Goal: Information Seeking & Learning: Learn about a topic

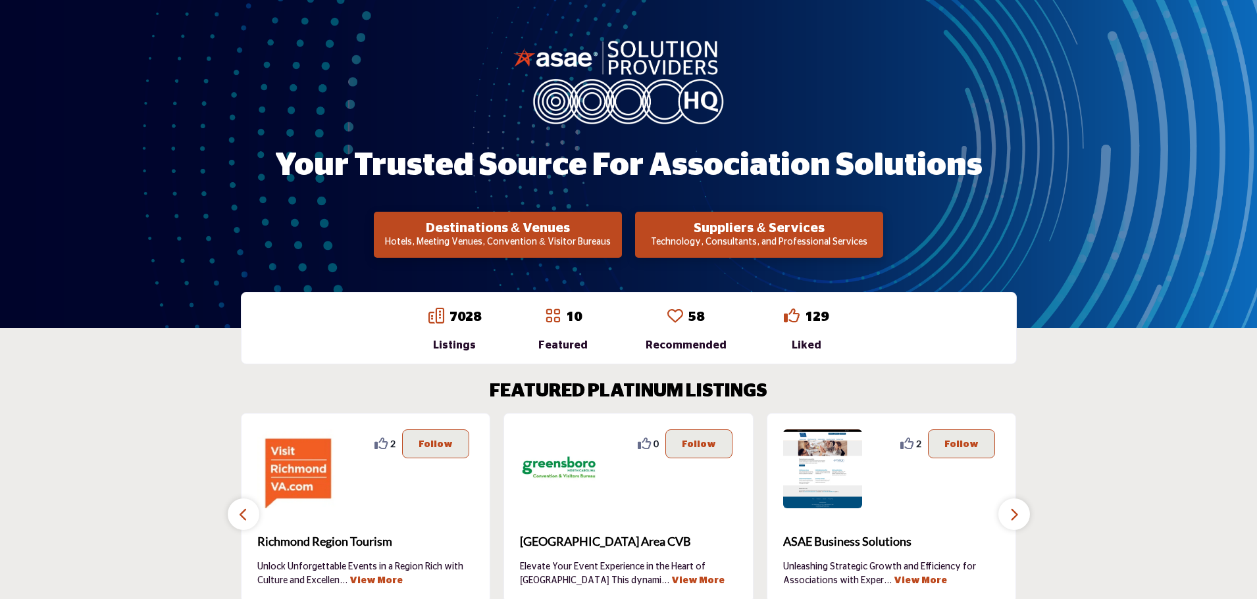
scroll to position [395, 0]
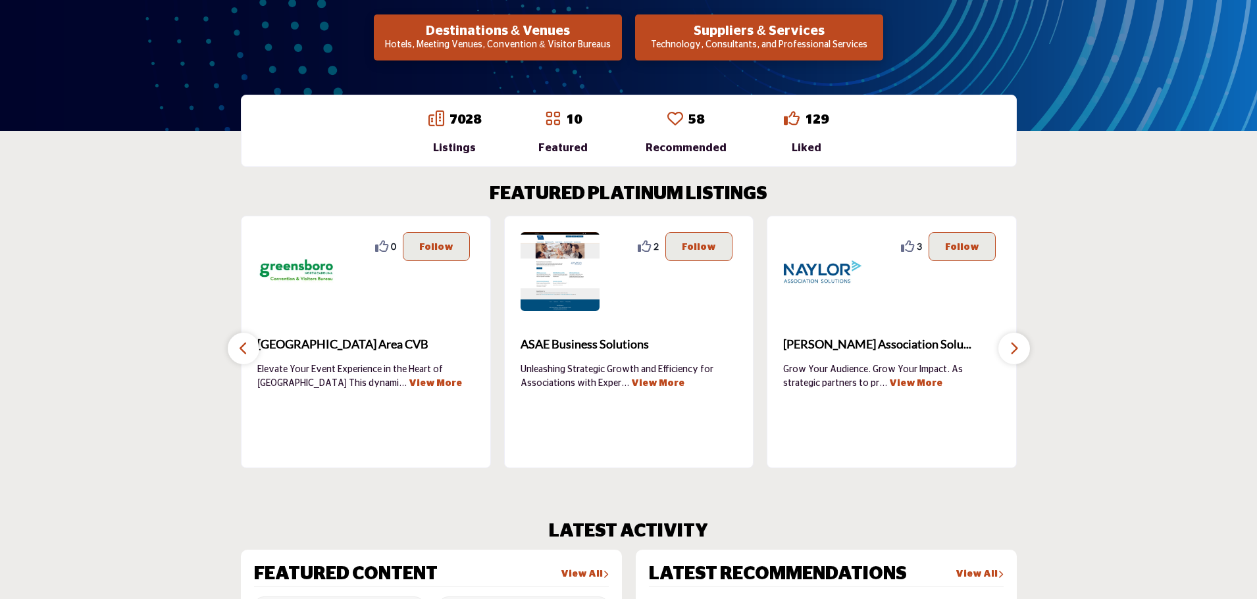
click at [734, 45] on p "Technology, Consultants, and Professional Services" at bounding box center [759, 45] width 240 height 13
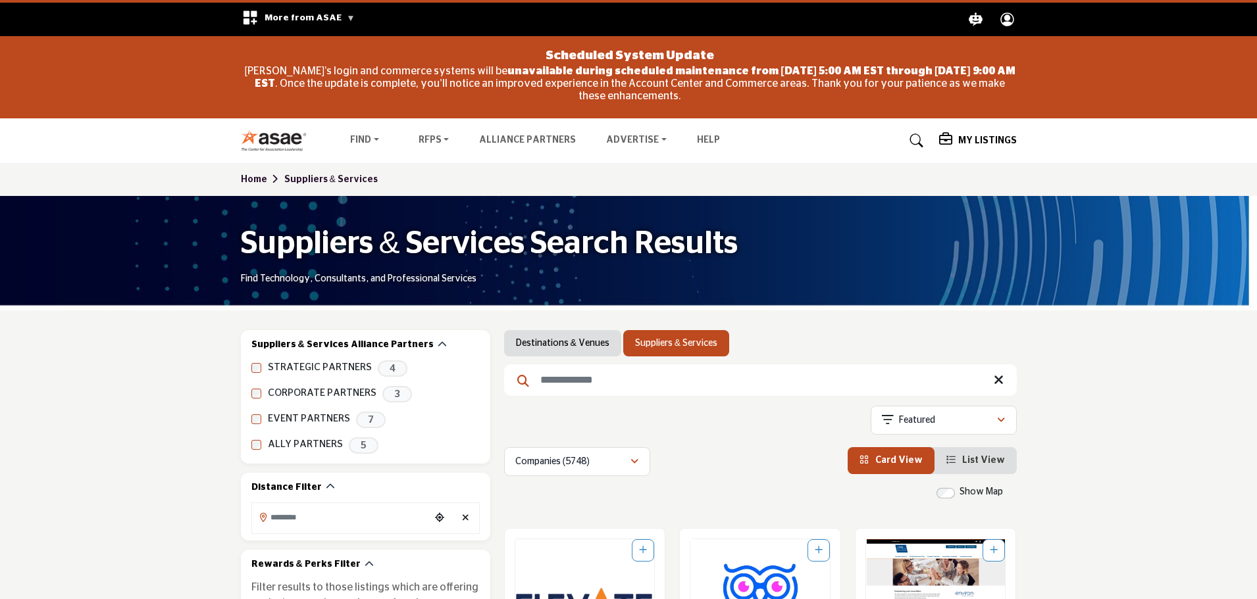
click at [581, 382] on input "Search Keyword" at bounding box center [760, 381] width 513 height 32
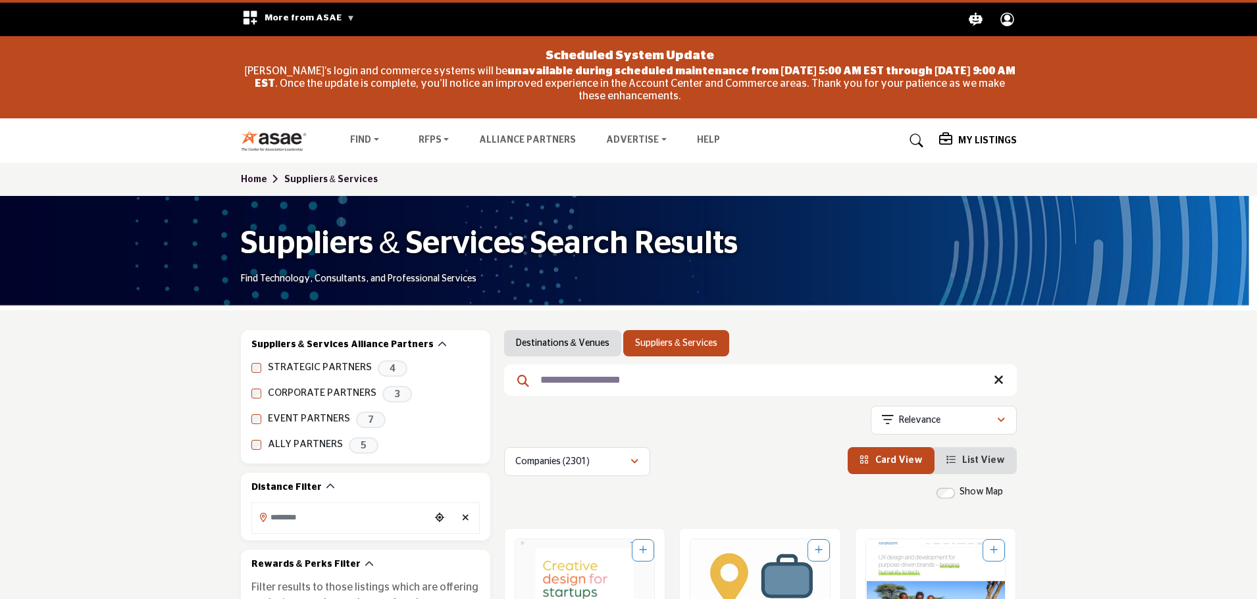
drag, startPoint x: 655, startPoint y: 384, endPoint x: 502, endPoint y: 371, distance: 153.2
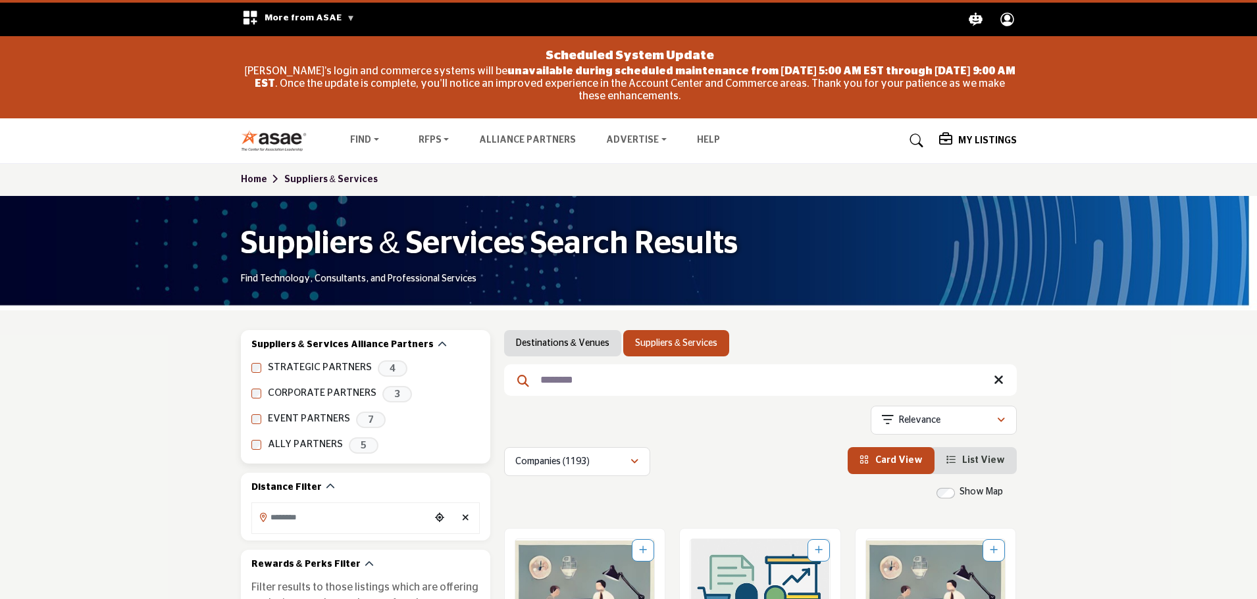
drag, startPoint x: 586, startPoint y: 386, endPoint x: 489, endPoint y: 375, distance: 98.0
type input "**********"
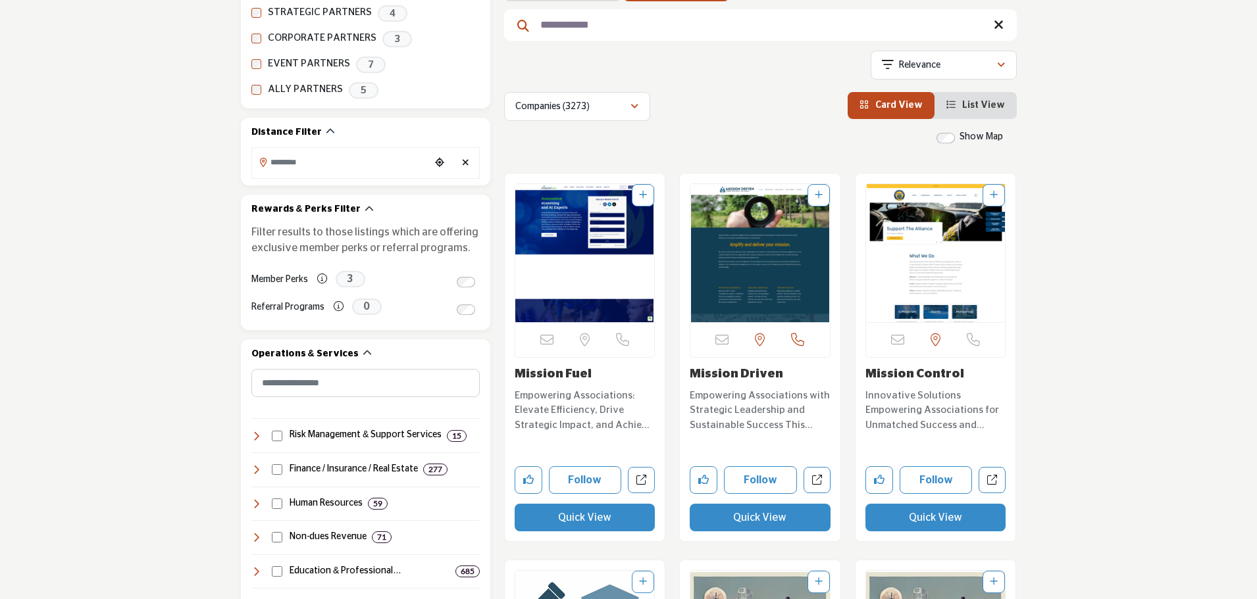
scroll to position [395, 0]
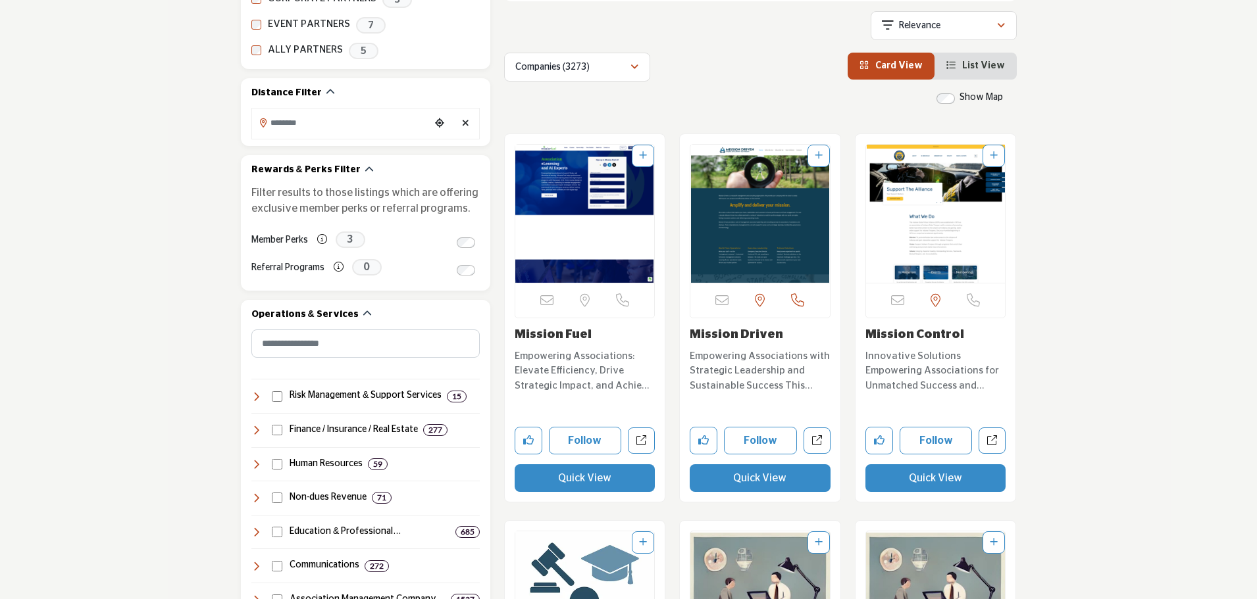
click at [569, 199] on img "Open Listing in new tab" at bounding box center [585, 214] width 140 height 138
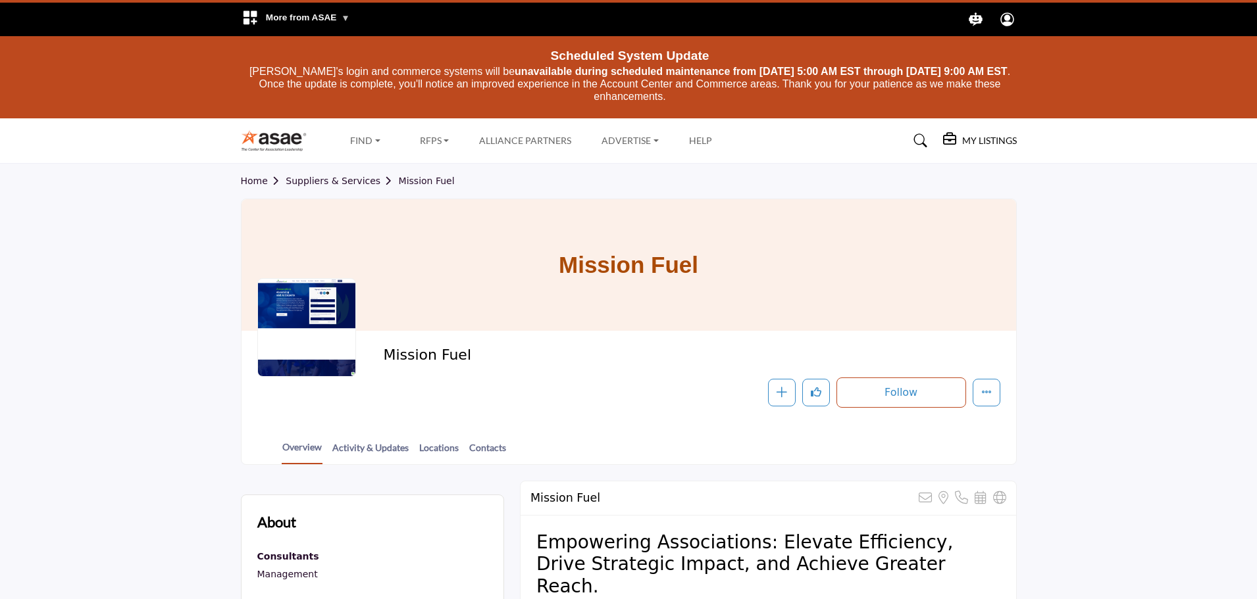
scroll to position [184, 0]
